Goal: Obtain resource: Download file/media

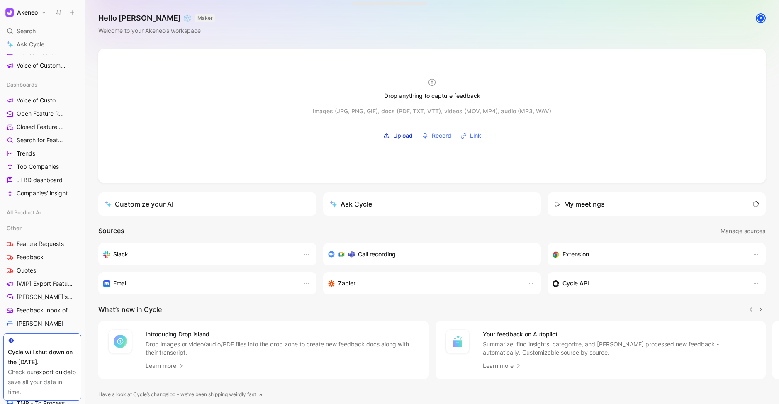
scroll to position [180, 0]
click at [39, 240] on span "Feature Requests" at bounding box center [40, 243] width 47 height 8
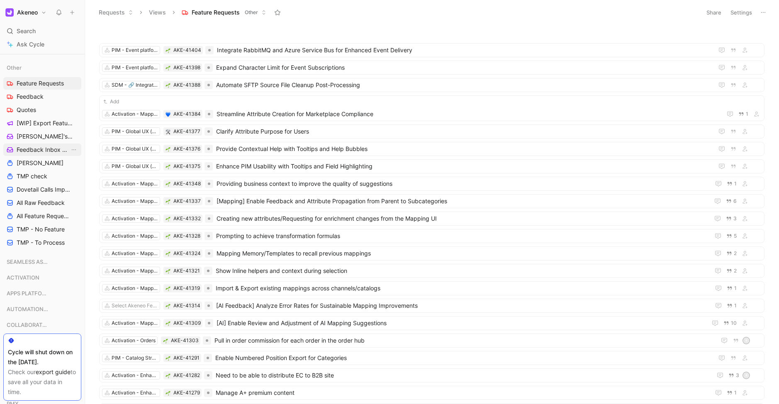
scroll to position [367, 0]
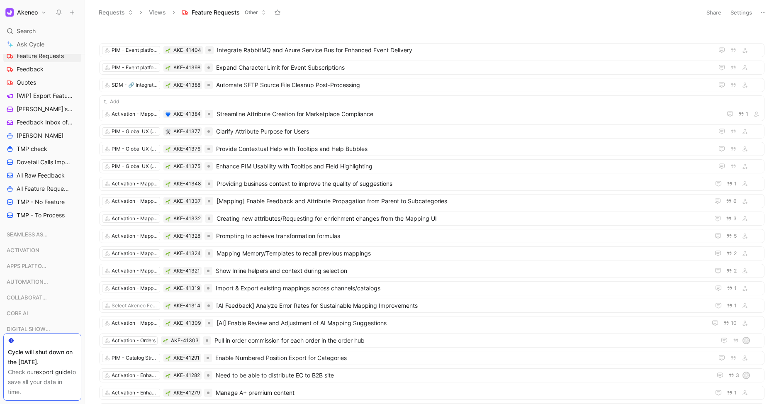
click at [763, 13] on icon at bounding box center [763, 12] width 7 height 7
click at [222, 12] on span "Feature Requests" at bounding box center [216, 12] width 48 height 8
click at [734, 12] on button "Settings" at bounding box center [741, 13] width 29 height 12
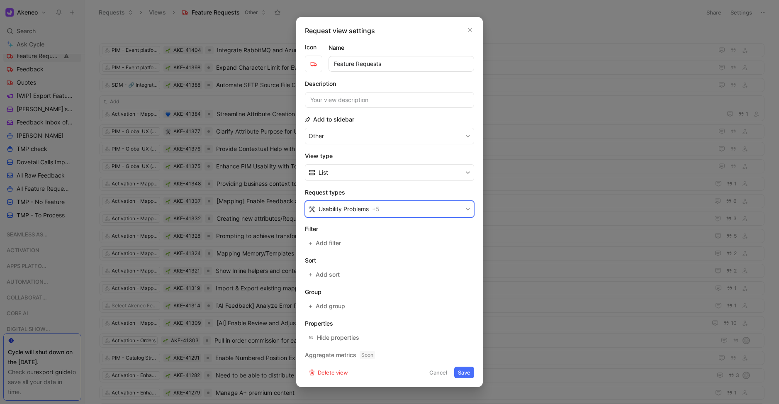
click at [418, 209] on button "Usability Problems + 5" at bounding box center [389, 209] width 169 height 17
click at [440, 371] on button "Cancel" at bounding box center [438, 373] width 25 height 12
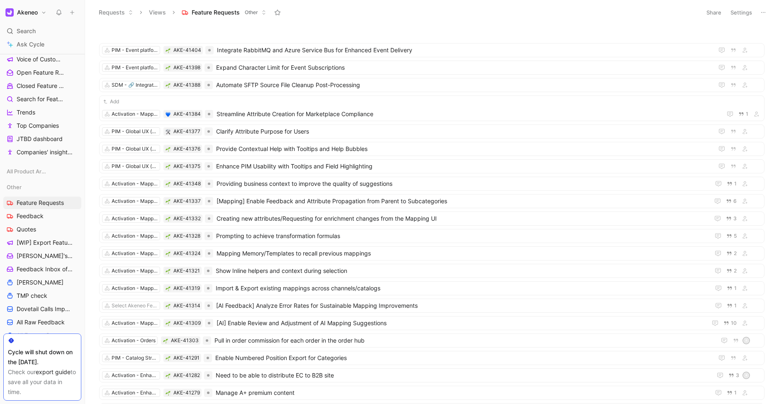
scroll to position [230, 0]
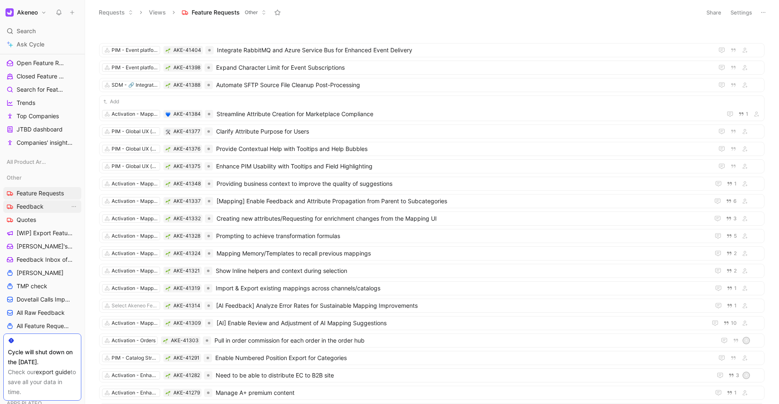
click at [30, 209] on span "Feedback" at bounding box center [30, 206] width 27 height 8
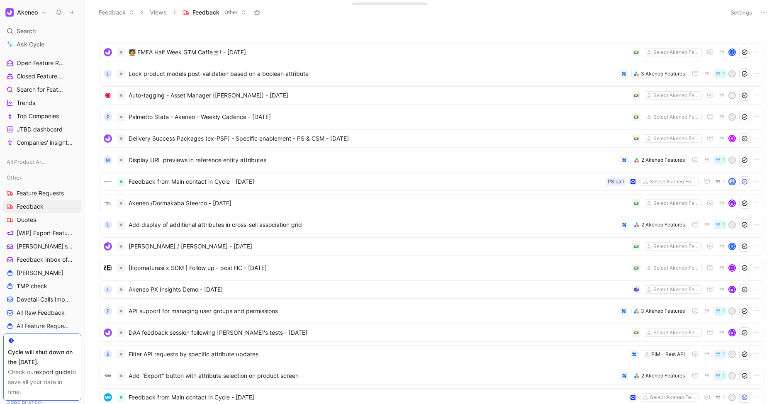
click at [740, 11] on button "Settings" at bounding box center [741, 13] width 29 height 12
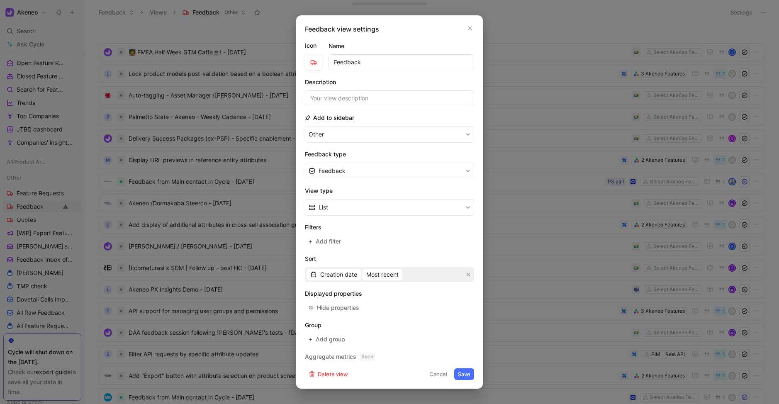
click at [464, 374] on button "Save" at bounding box center [464, 374] width 20 height 12
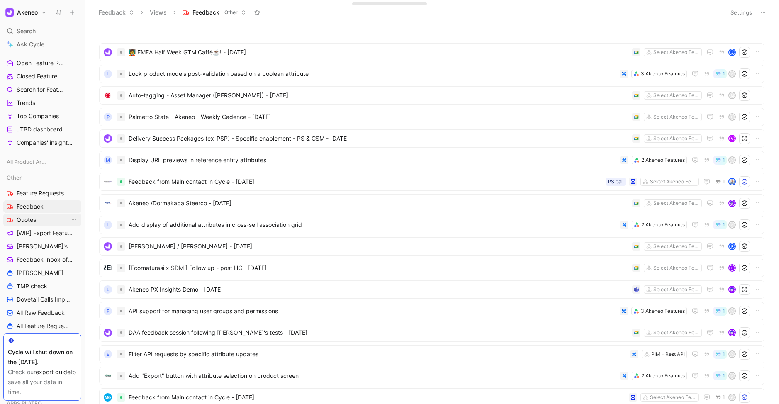
click at [36, 219] on span "Quotes" at bounding box center [26, 220] width 19 height 8
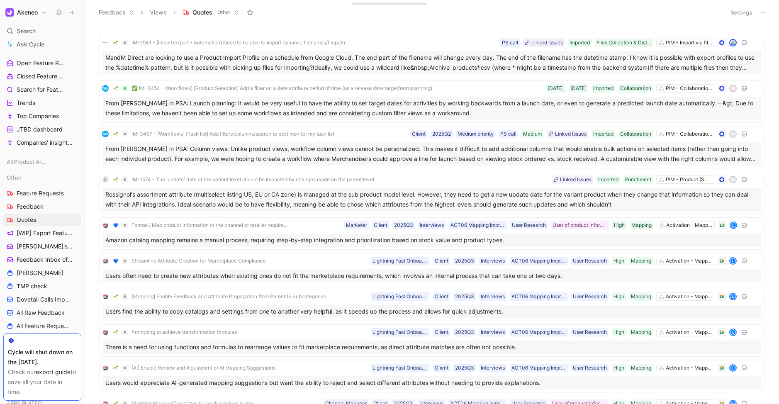
click at [739, 12] on button "Settings" at bounding box center [741, 13] width 29 height 12
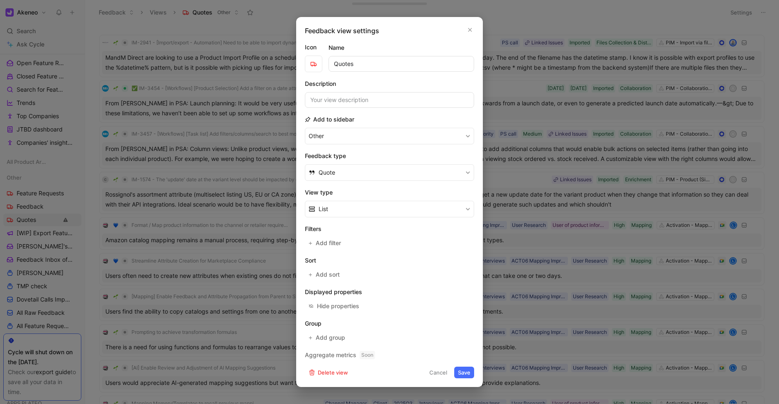
click at [435, 370] on button "Cancel" at bounding box center [438, 373] width 25 height 12
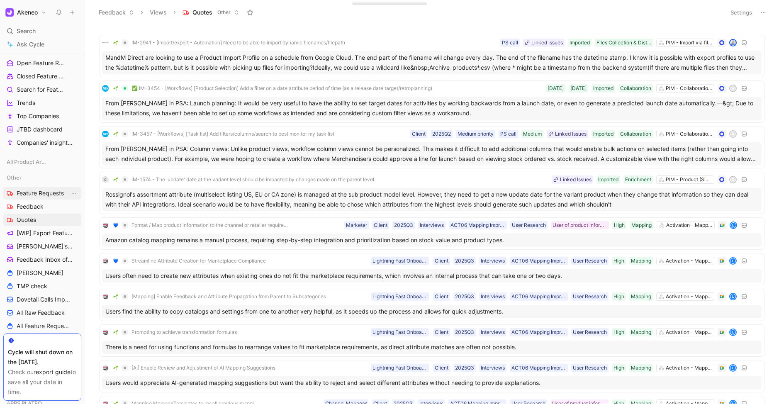
click at [45, 194] on span "Feature Requests" at bounding box center [40, 193] width 47 height 8
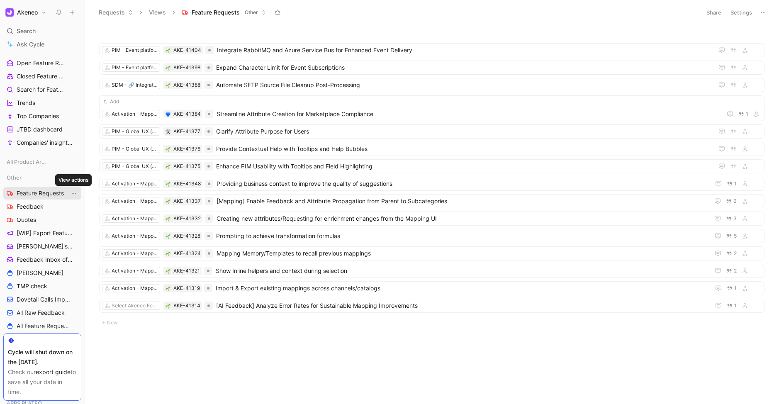
click at [73, 195] on icon "View actions" at bounding box center [74, 193] width 7 height 7
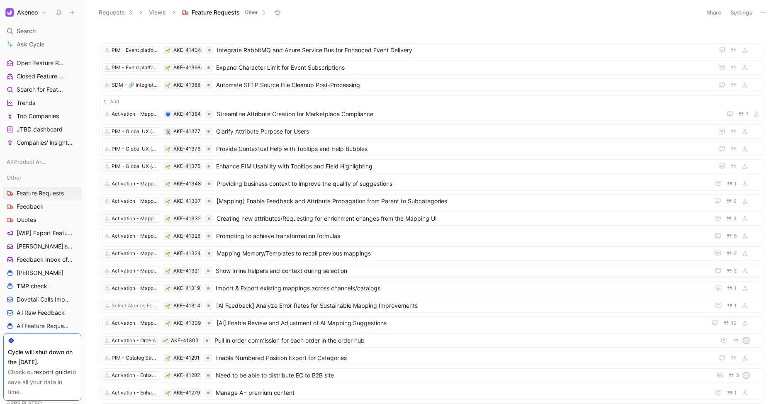
click at [764, 14] on icon at bounding box center [763, 12] width 7 height 7
click at [730, 37] on div "Export in CSV" at bounding box center [734, 42] width 62 height 10
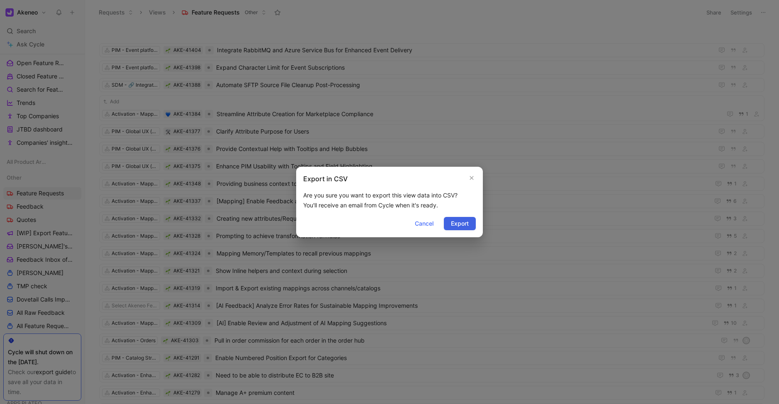
click at [466, 222] on span "Export" at bounding box center [460, 224] width 18 height 10
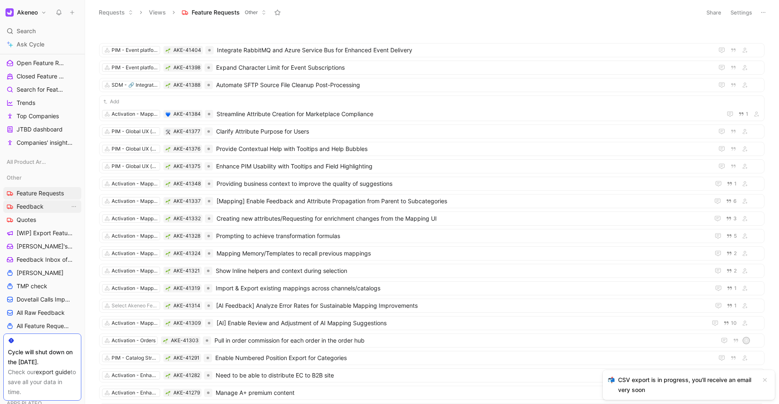
click at [25, 209] on span "Feedback" at bounding box center [30, 206] width 27 height 8
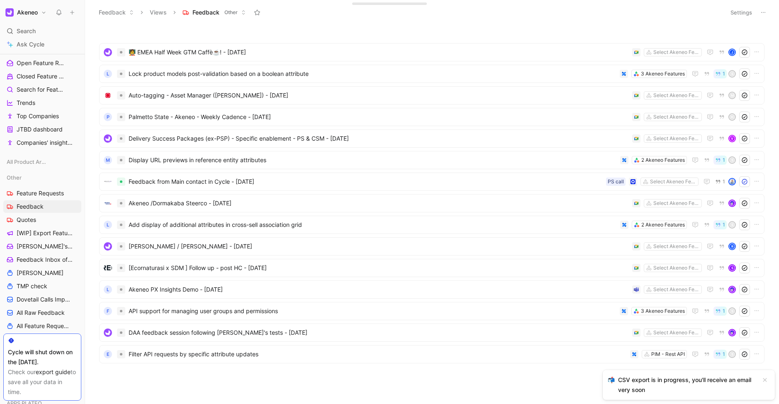
click at [762, 10] on icon at bounding box center [763, 12] width 7 height 7
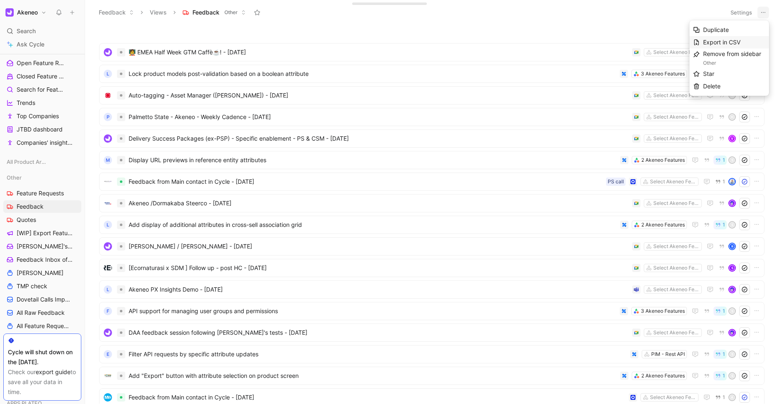
click at [719, 40] on span "Export in CSV" at bounding box center [721, 42] width 37 height 7
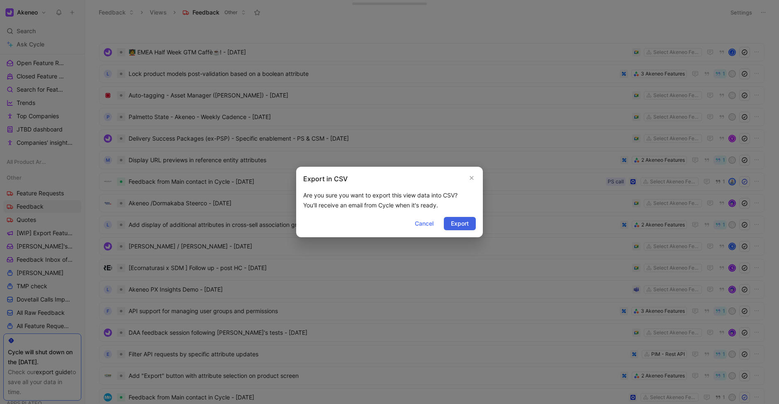
click at [457, 222] on span "Export" at bounding box center [460, 224] width 18 height 10
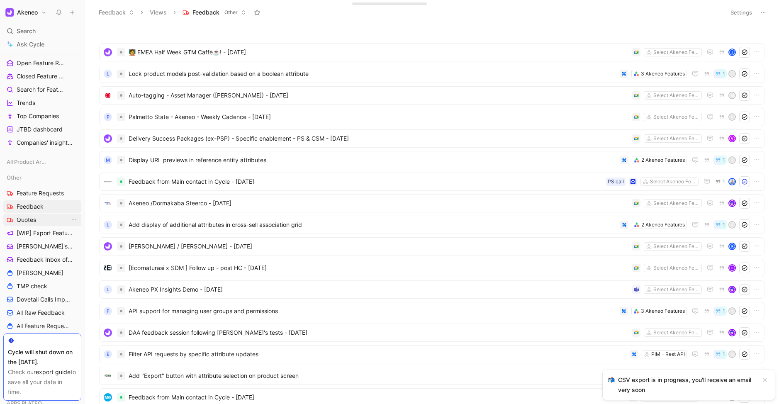
click at [45, 222] on link "Quotes" at bounding box center [42, 220] width 78 height 12
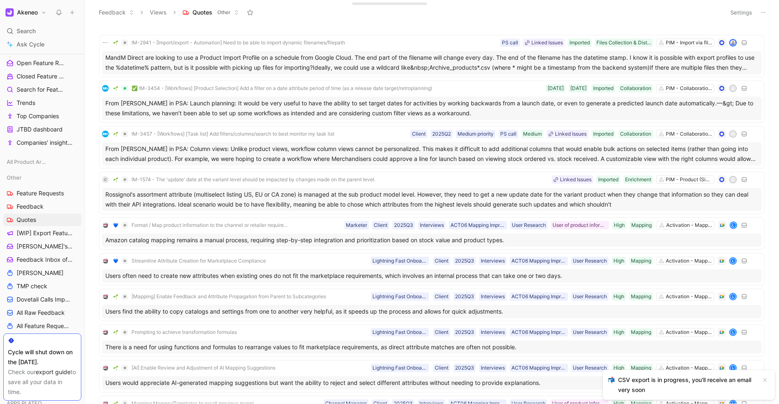
click at [762, 13] on icon at bounding box center [763, 12] width 7 height 7
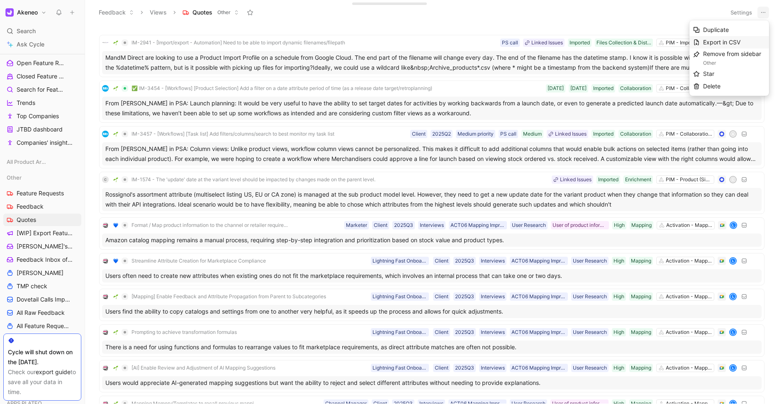
click at [722, 43] on span "Export in CSV" at bounding box center [721, 42] width 37 height 7
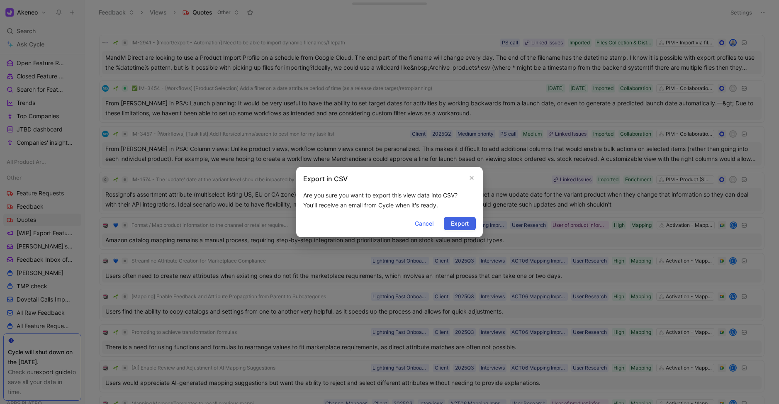
click at [464, 219] on span "Export" at bounding box center [460, 224] width 18 height 10
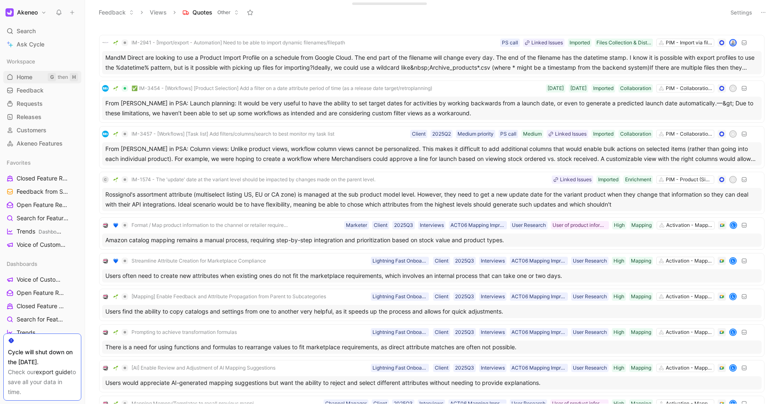
click at [26, 73] on span "Home" at bounding box center [25, 77] width 16 height 8
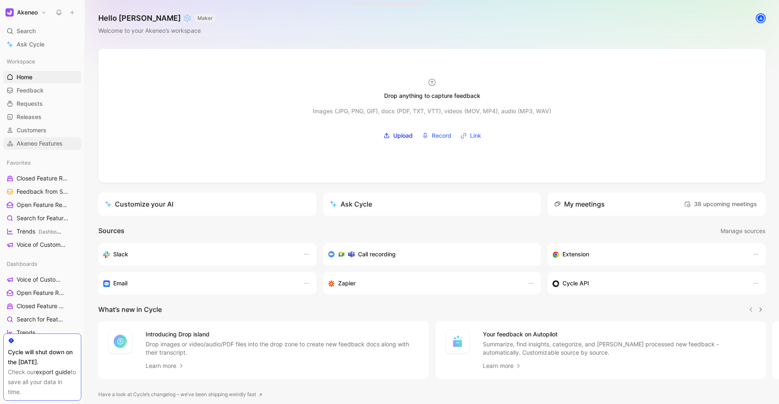
click at [56, 141] on span "Akeneo Features" at bounding box center [40, 143] width 46 height 8
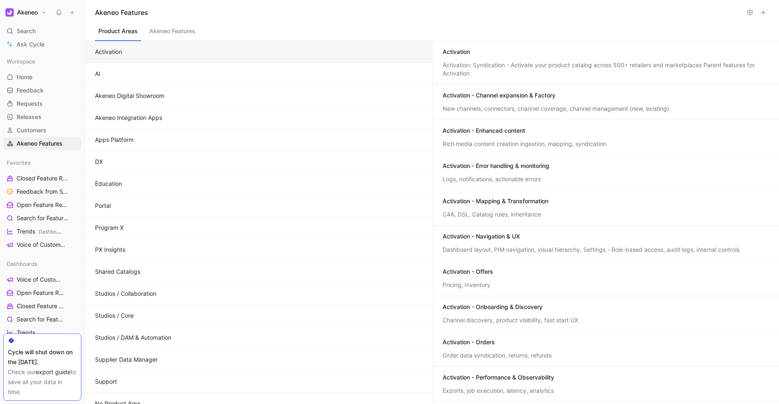
click at [749, 13] on icon at bounding box center [750, 12] width 7 height 7
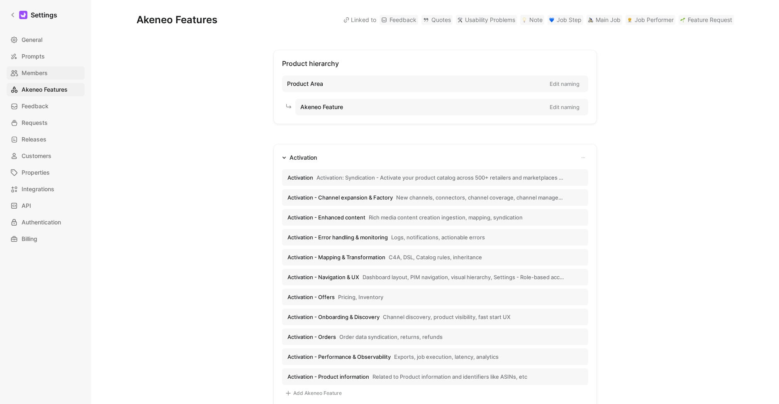
click at [40, 75] on span "Members" at bounding box center [35, 73] width 26 height 10
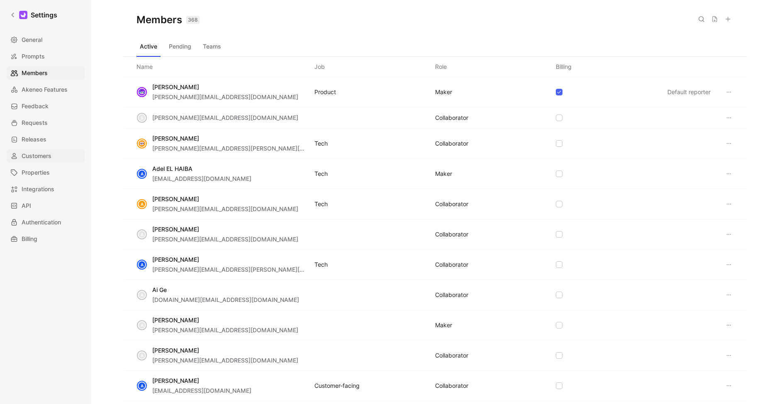
click at [41, 159] on span "Customers" at bounding box center [37, 156] width 30 height 10
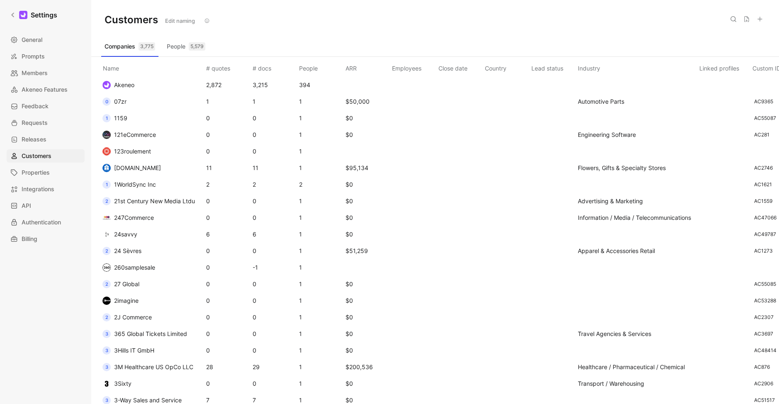
click at [746, 21] on icon at bounding box center [746, 19] width 5 height 6
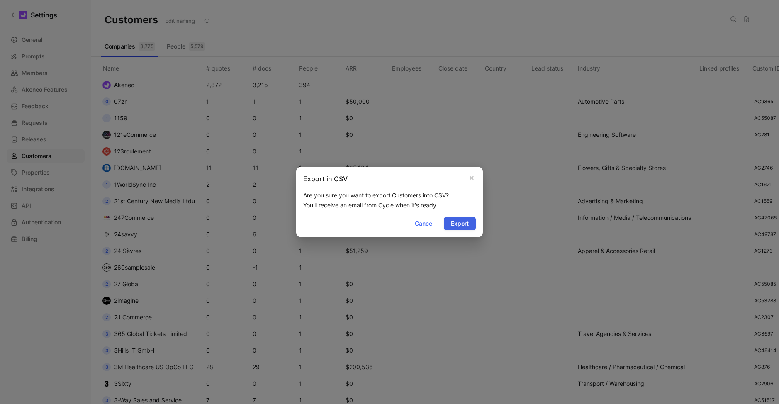
click at [460, 222] on span "Export" at bounding box center [460, 224] width 18 height 10
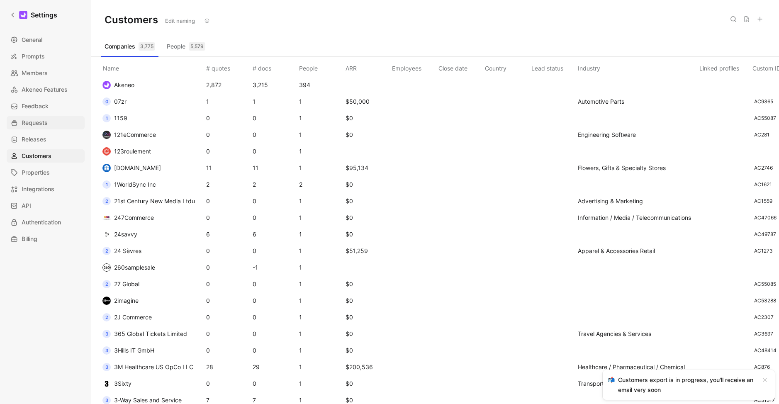
click at [43, 124] on span "Requests" at bounding box center [35, 123] width 26 height 10
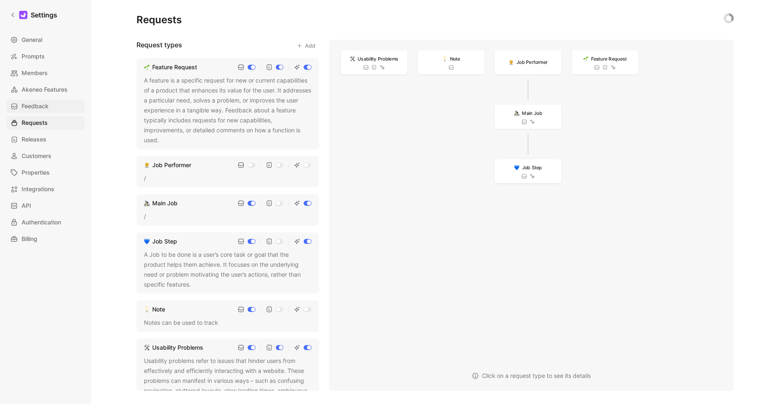
click at [37, 100] on link "Feedback" at bounding box center [46, 106] width 78 height 13
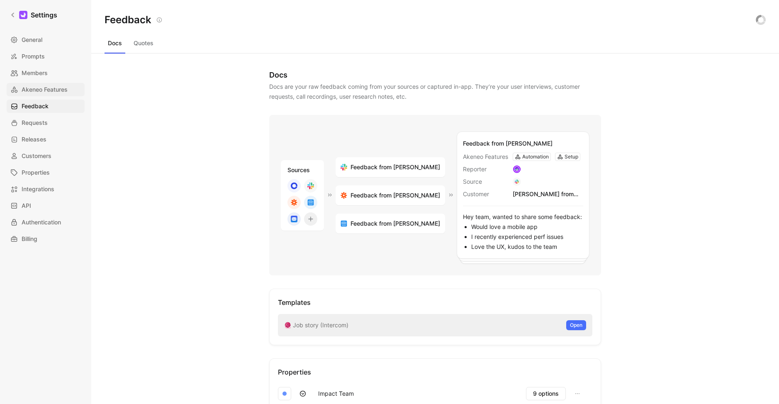
click at [34, 88] on span "Akeneo Features" at bounding box center [45, 90] width 46 height 10
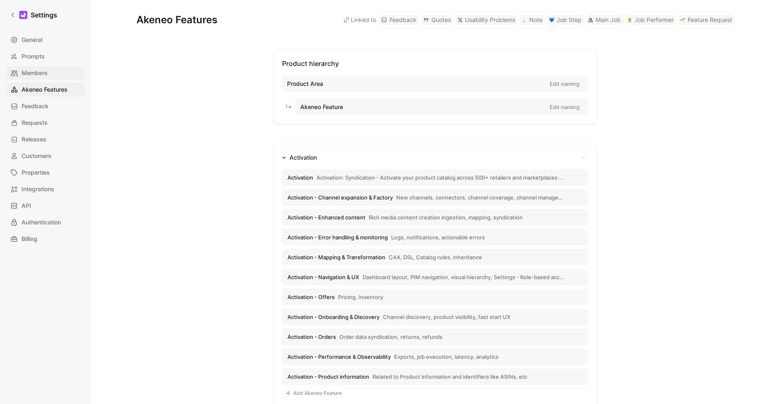
click at [37, 72] on span "Members" at bounding box center [35, 73] width 26 height 10
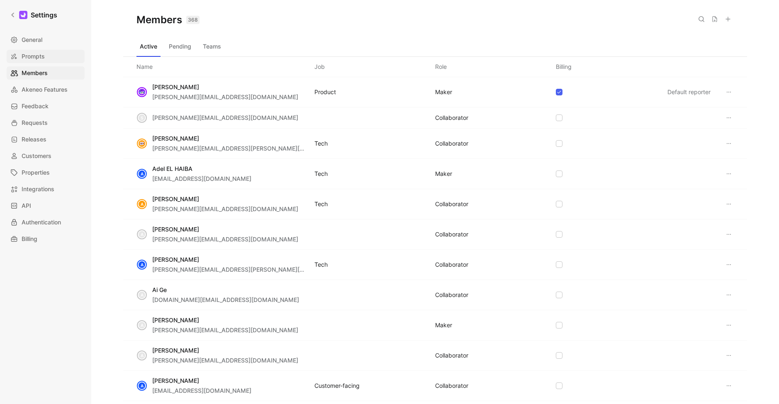
click at [34, 59] on span "Prompts" at bounding box center [33, 56] width 23 height 10
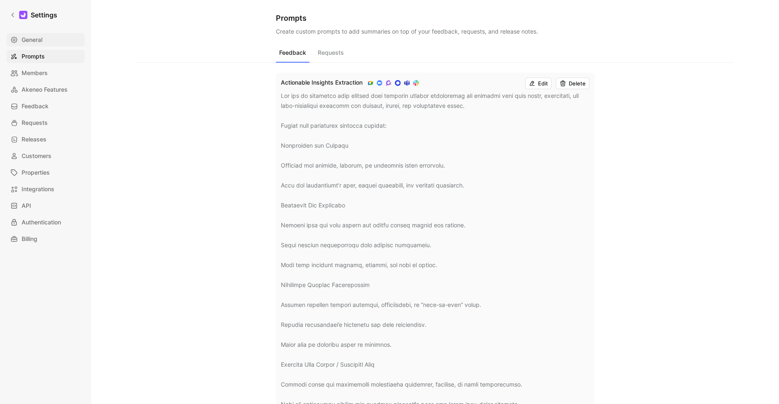
click at [37, 44] on span "General" at bounding box center [32, 40] width 21 height 10
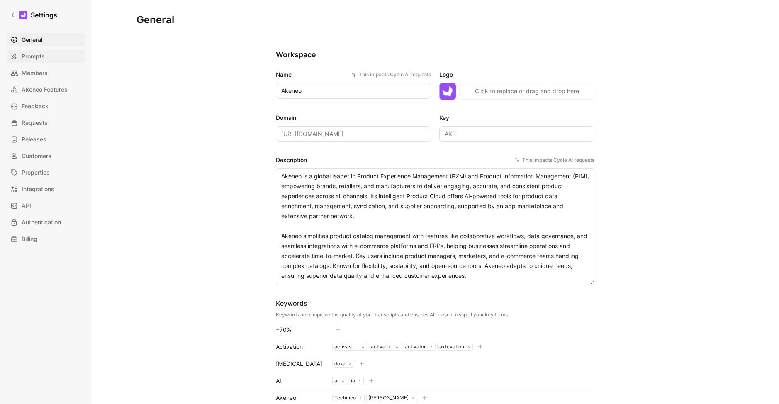
click at [33, 57] on span "Prompts" at bounding box center [33, 56] width 23 height 10
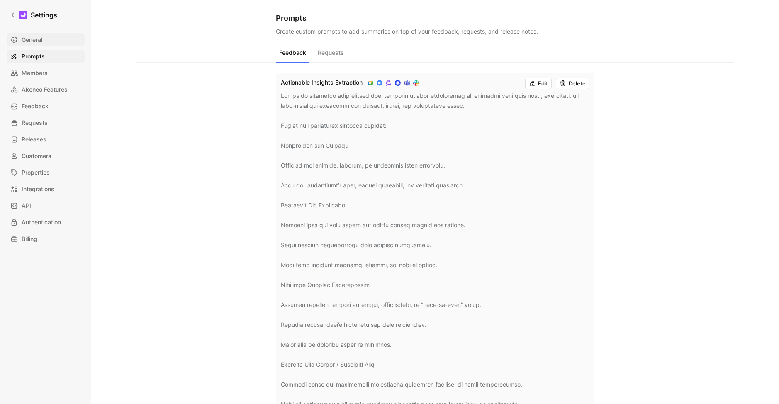
click at [42, 37] on span "General" at bounding box center [32, 40] width 21 height 10
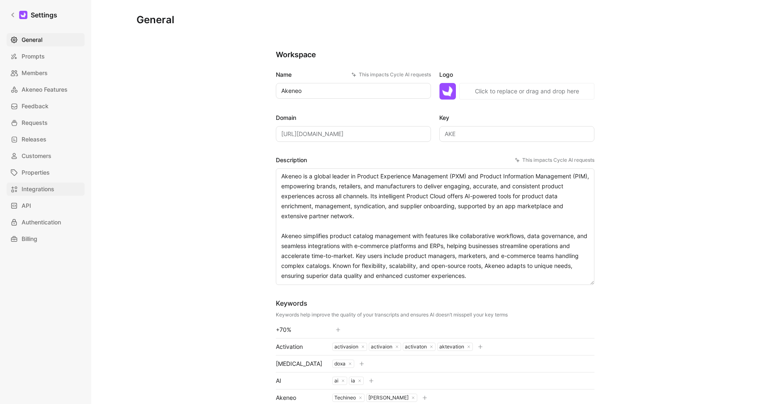
click at [42, 188] on span "Integrations" at bounding box center [38, 189] width 33 height 10
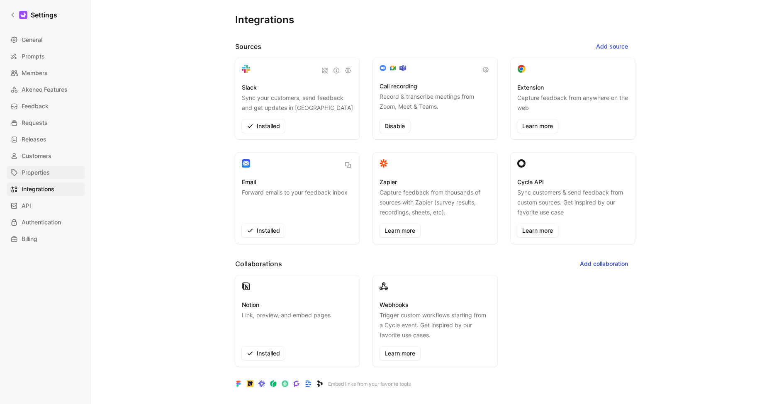
click at [41, 176] on span "Properties" at bounding box center [36, 173] width 28 height 10
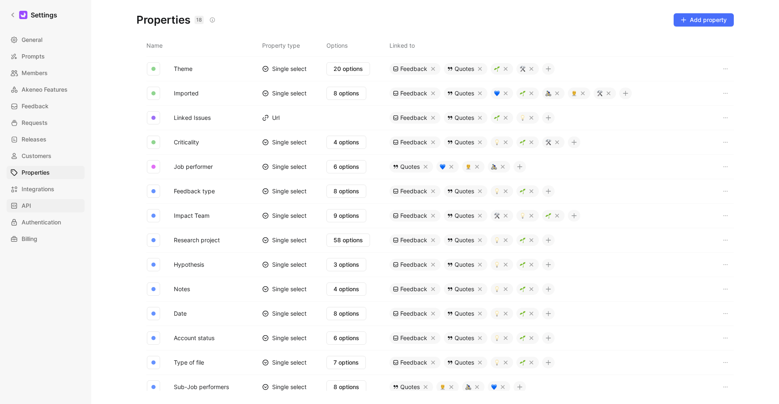
click at [26, 203] on span "API" at bounding box center [27, 206] width 10 height 10
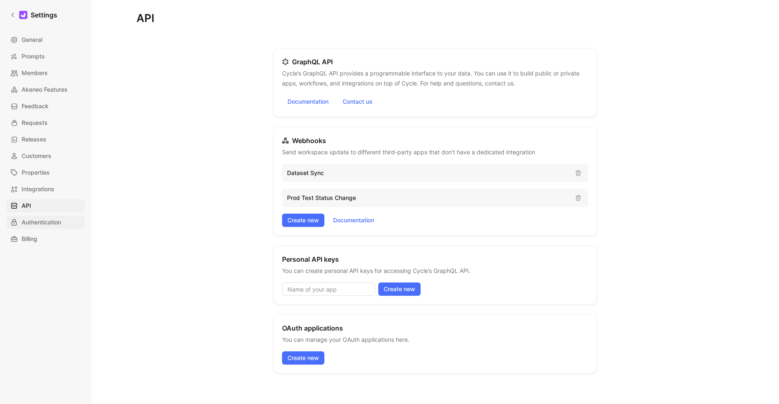
click at [36, 221] on span "Authentication" at bounding box center [41, 222] width 39 height 10
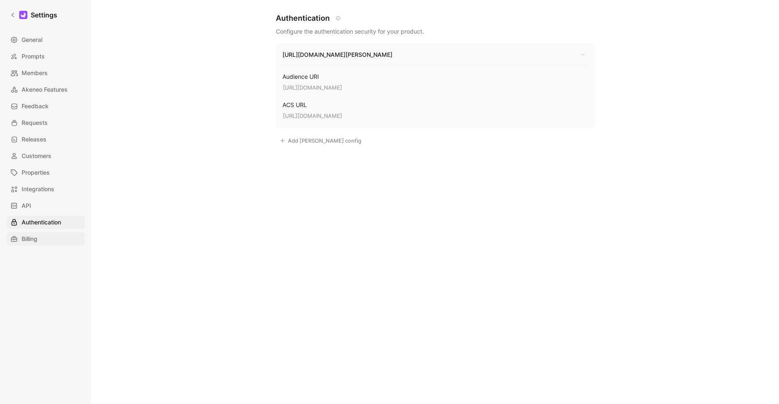
click at [28, 244] on link "Billing" at bounding box center [46, 238] width 78 height 13
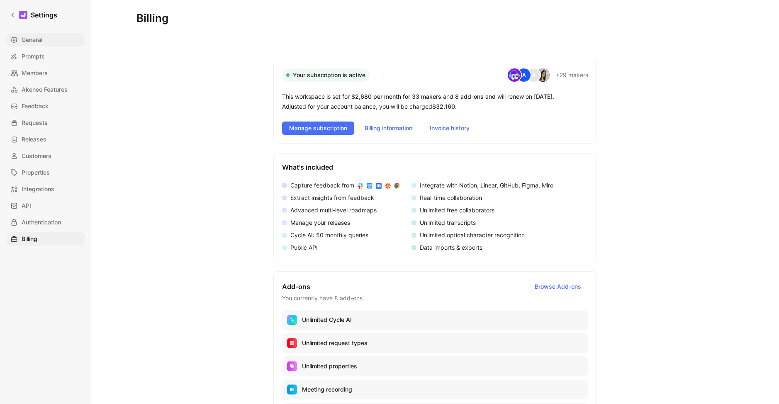
click at [44, 42] on link "General" at bounding box center [46, 39] width 78 height 13
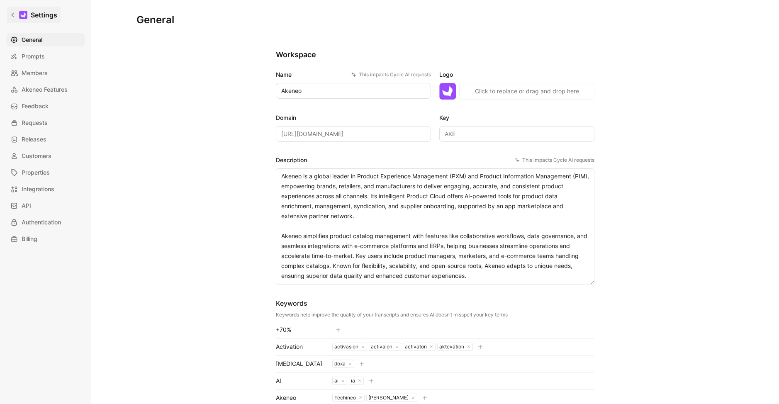
click at [19, 21] on link "Settings" at bounding box center [34, 15] width 54 height 17
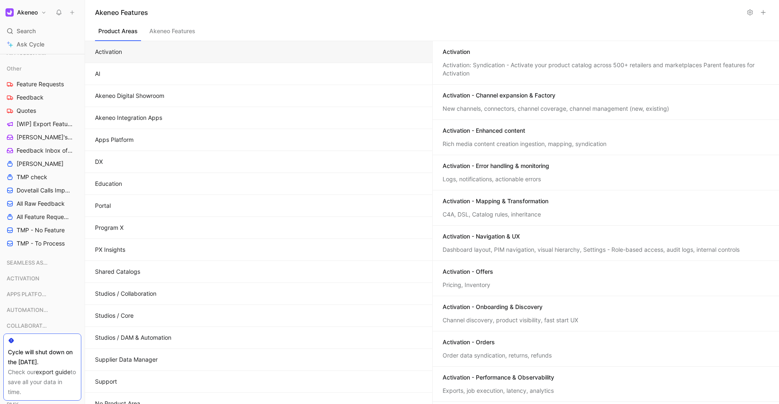
scroll to position [340, 0]
click at [40, 126] on span "[WIP] Export Feature Requests by Company" at bounding box center [43, 123] width 53 height 8
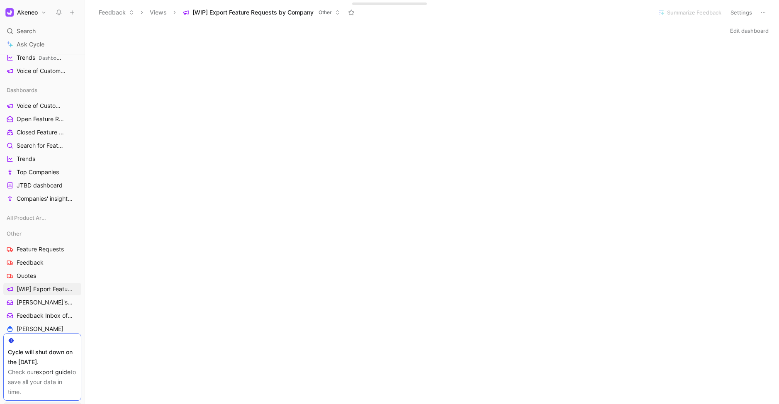
scroll to position [311, 0]
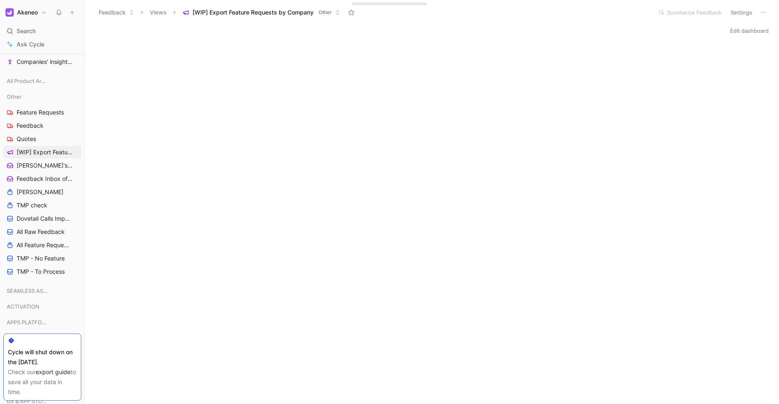
click at [45, 371] on link "export guide" at bounding box center [53, 371] width 35 height 7
click at [41, 14] on button "Akeneo" at bounding box center [25, 13] width 45 height 12
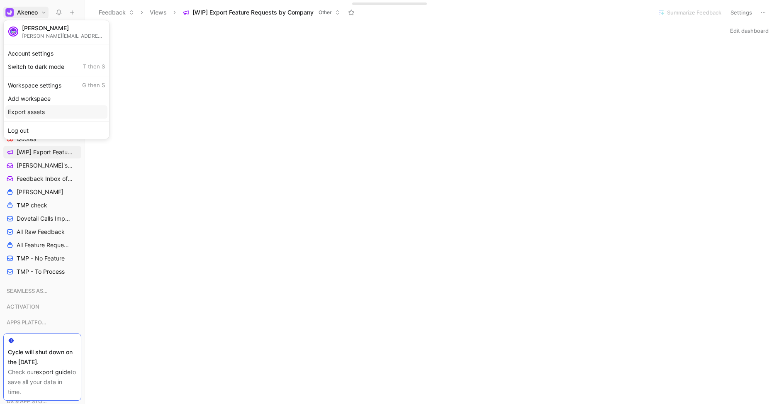
click at [36, 110] on div "Export assets" at bounding box center [56, 111] width 102 height 13
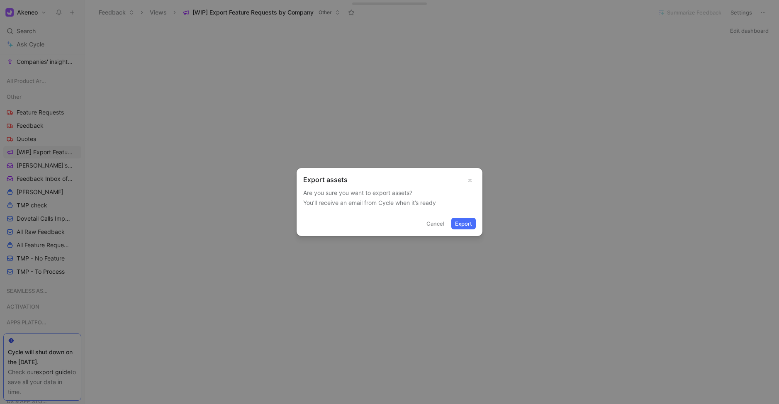
click at [466, 226] on button "Export" at bounding box center [463, 224] width 24 height 12
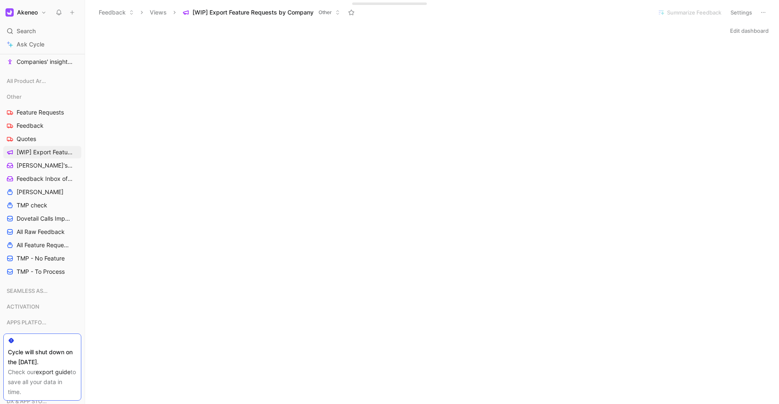
click at [39, 18] on div "Akeneo Search ⌘ K Ask Cycle Workspace Home G then H Feedback G then F Requests …" at bounding box center [42, 202] width 85 height 404
click at [40, 13] on button "Akeneo" at bounding box center [25, 13] width 45 height 12
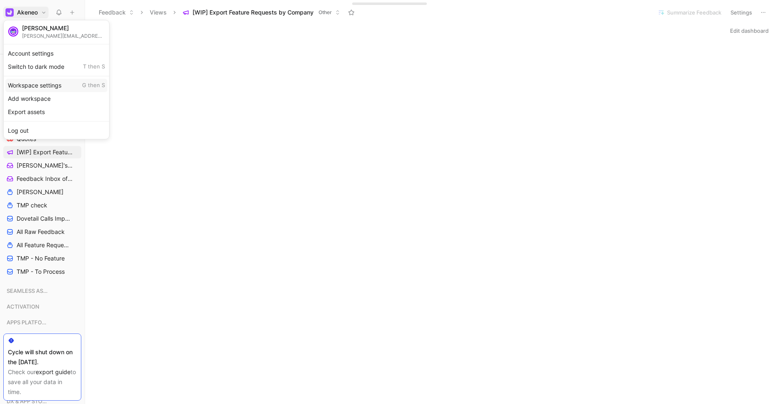
click at [44, 89] on div "Workspace settings G then S" at bounding box center [56, 85] width 102 height 13
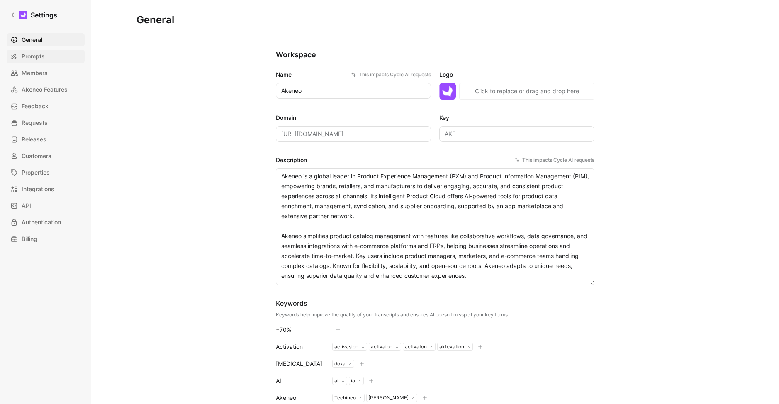
click at [35, 61] on link "Prompts" at bounding box center [46, 56] width 78 height 13
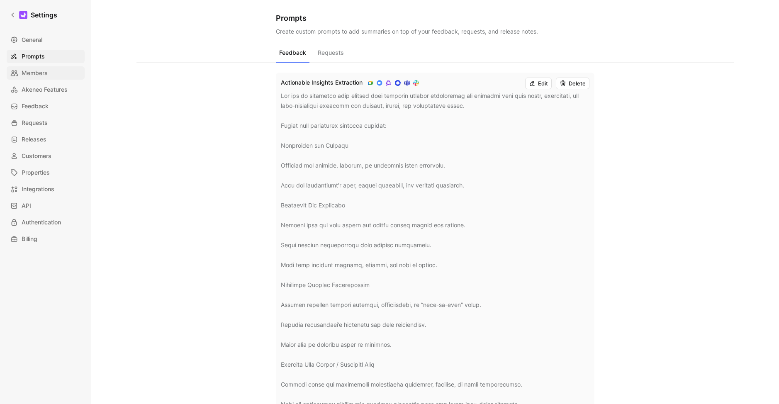
click at [36, 69] on span "Members" at bounding box center [35, 73] width 26 height 10
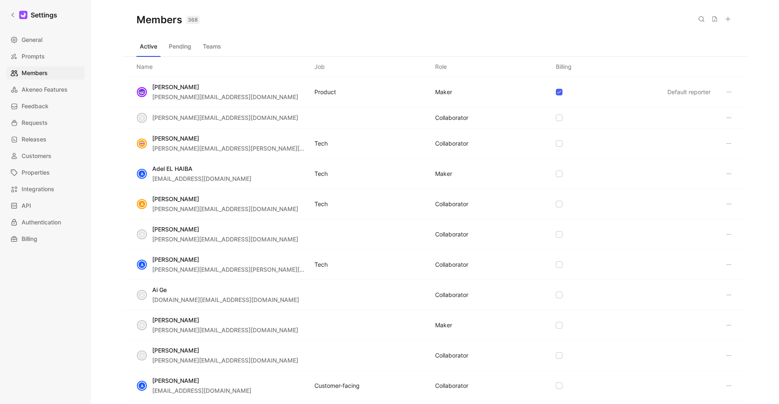
click at [715, 20] on icon at bounding box center [714, 19] width 7 height 7
